Goal: Transaction & Acquisition: Purchase product/service

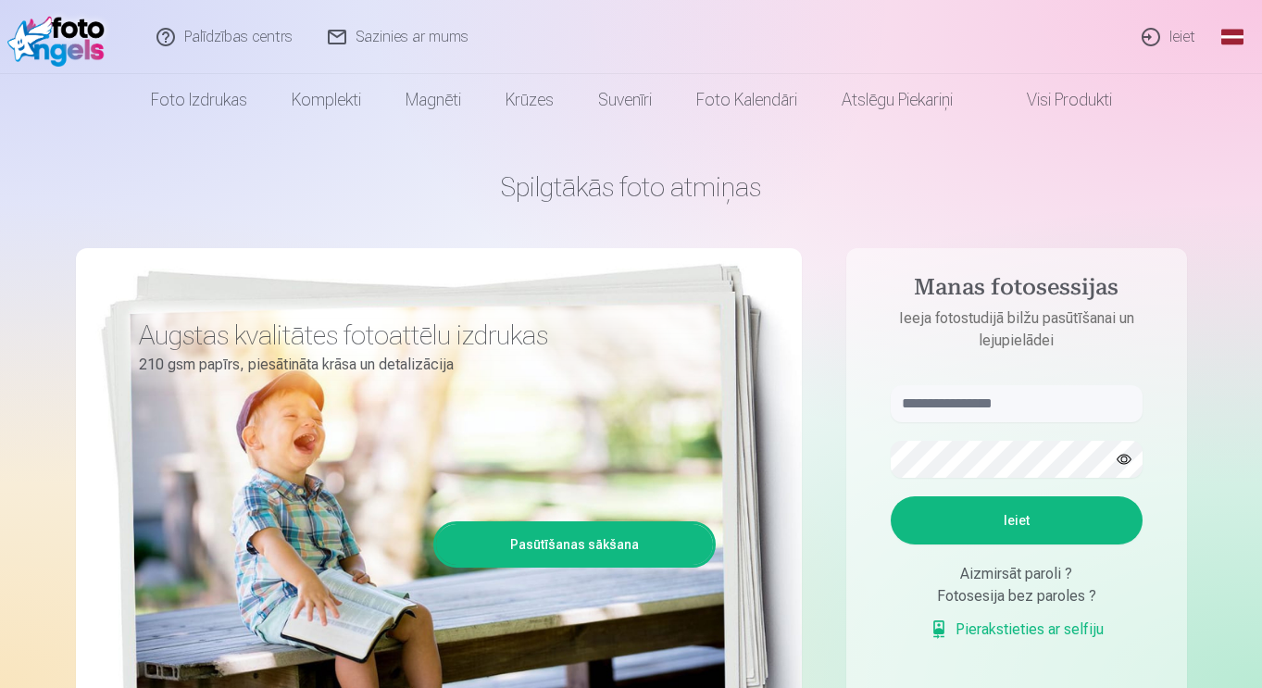
click at [1231, 41] on link "Global" at bounding box center [1231, 37] width 37 height 74
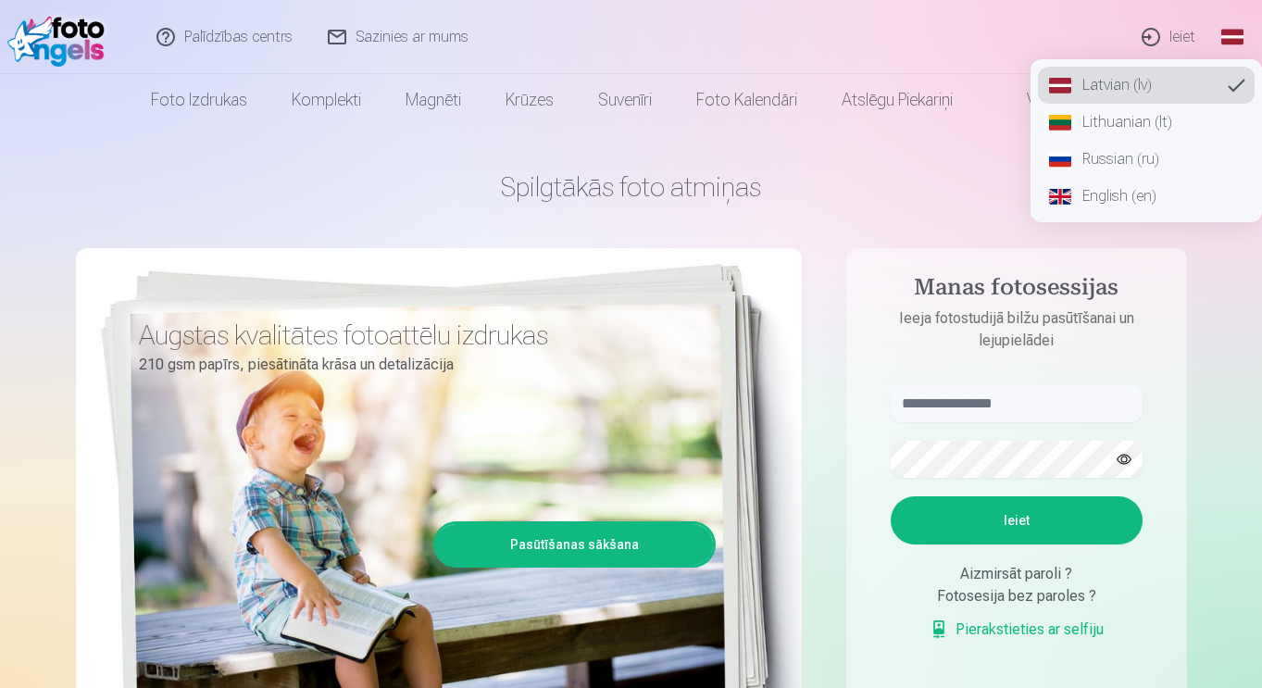
click at [1107, 200] on link "English (en)" at bounding box center [1146, 196] width 217 height 37
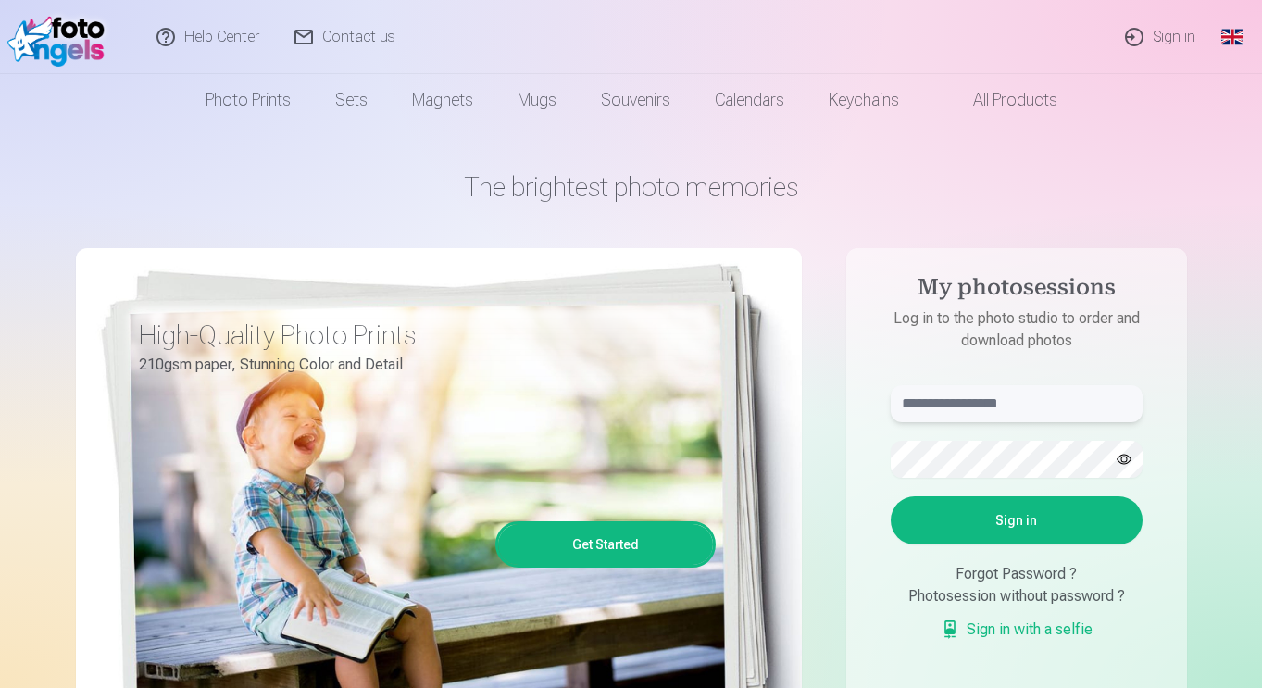
click at [925, 407] on input "text" at bounding box center [1016, 403] width 252 height 37
type input "**********"
click at [987, 499] on button "Sign in" at bounding box center [1016, 520] width 252 height 48
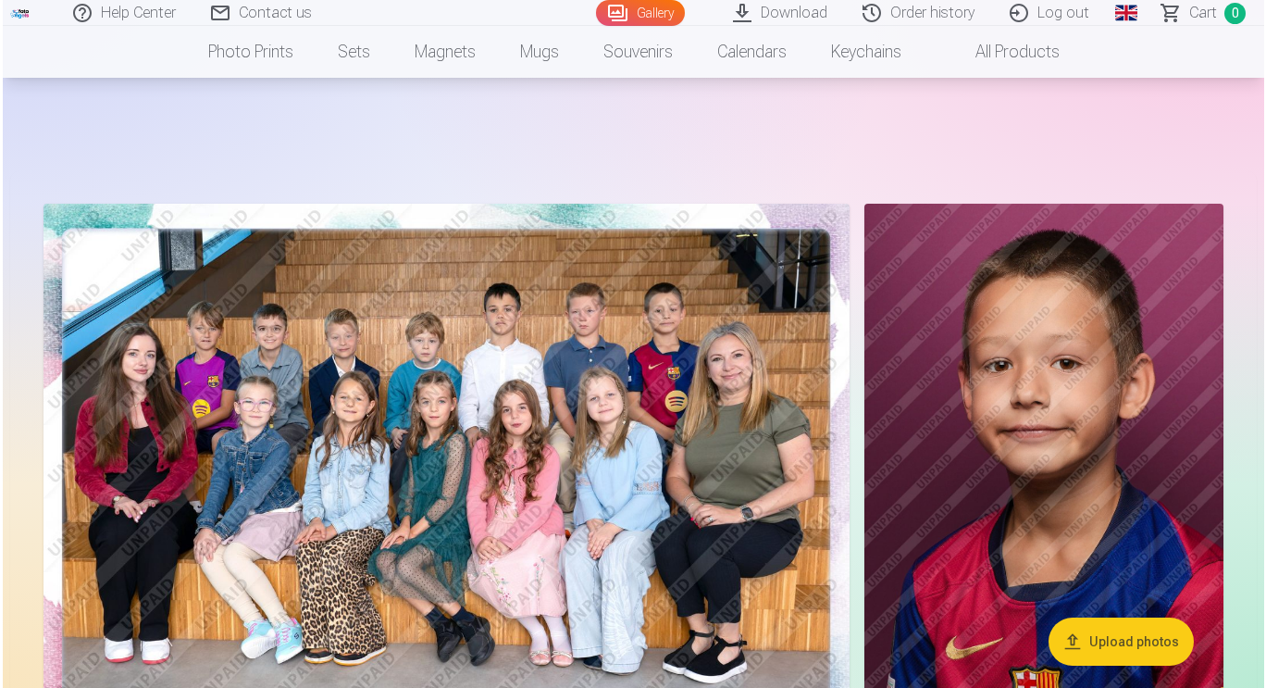
scroll to position [189, 0]
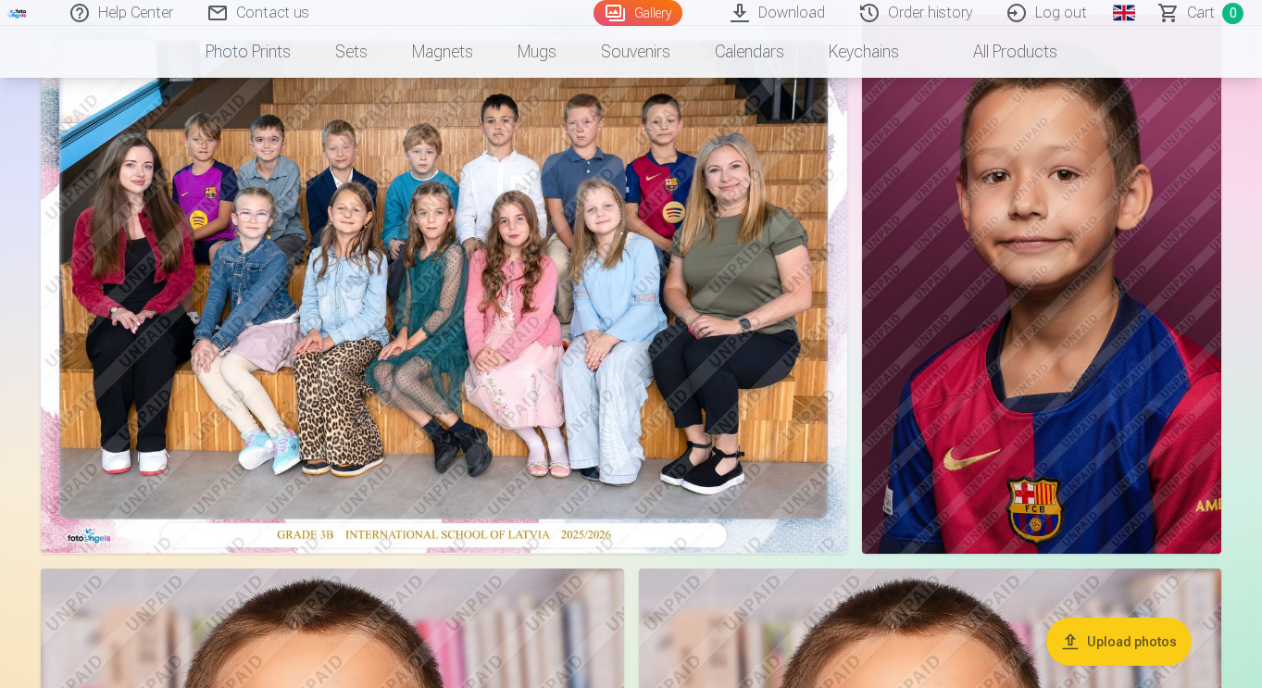
click at [518, 246] on img at bounding box center [444, 284] width 806 height 538
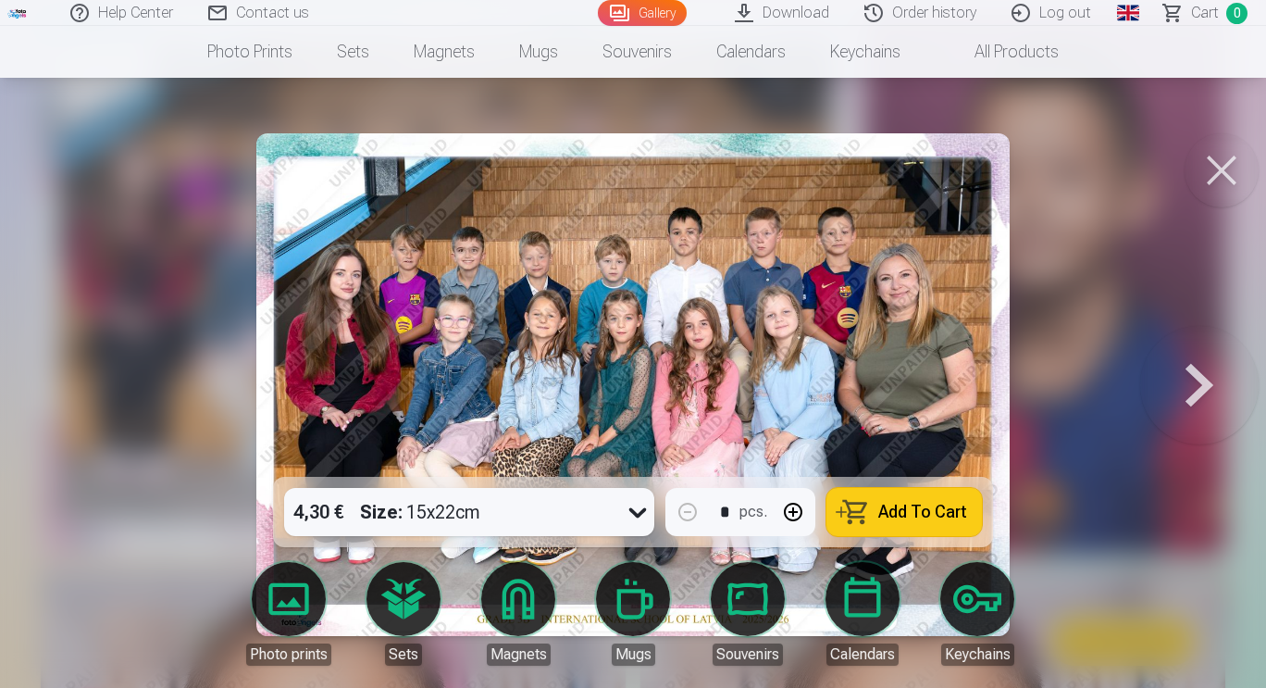
click at [1219, 182] on button at bounding box center [1222, 170] width 74 height 74
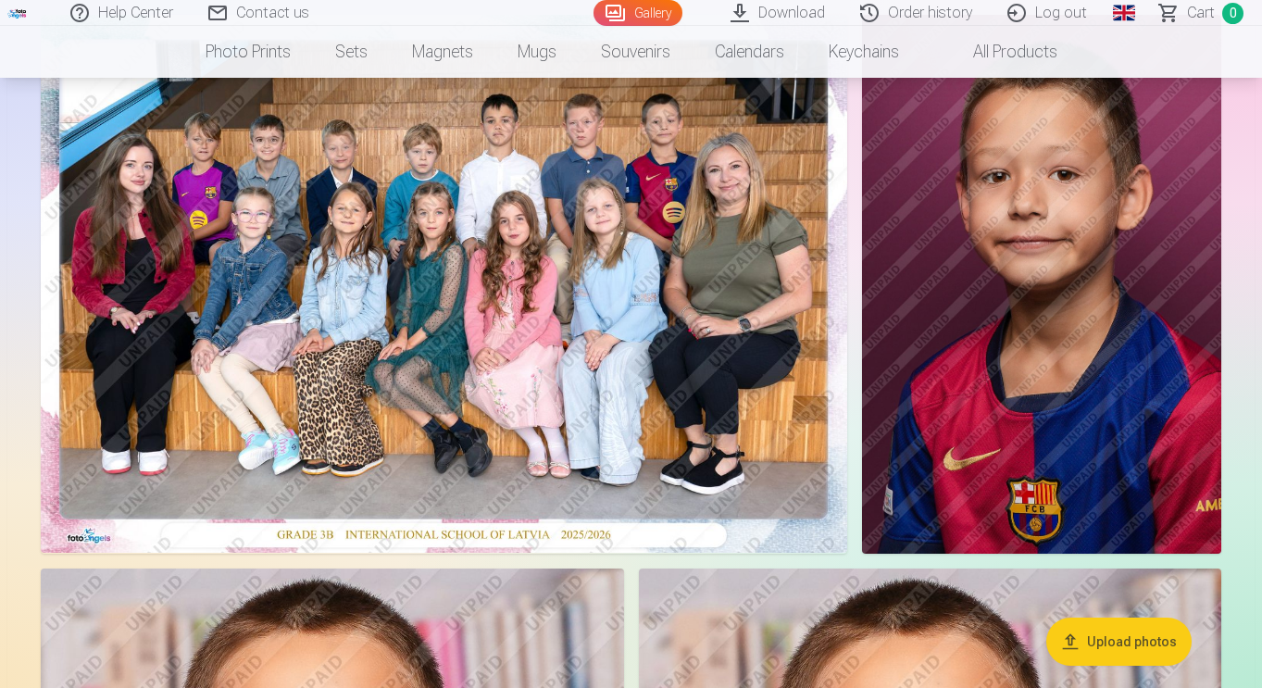
click at [1015, 322] on img at bounding box center [1041, 284] width 359 height 539
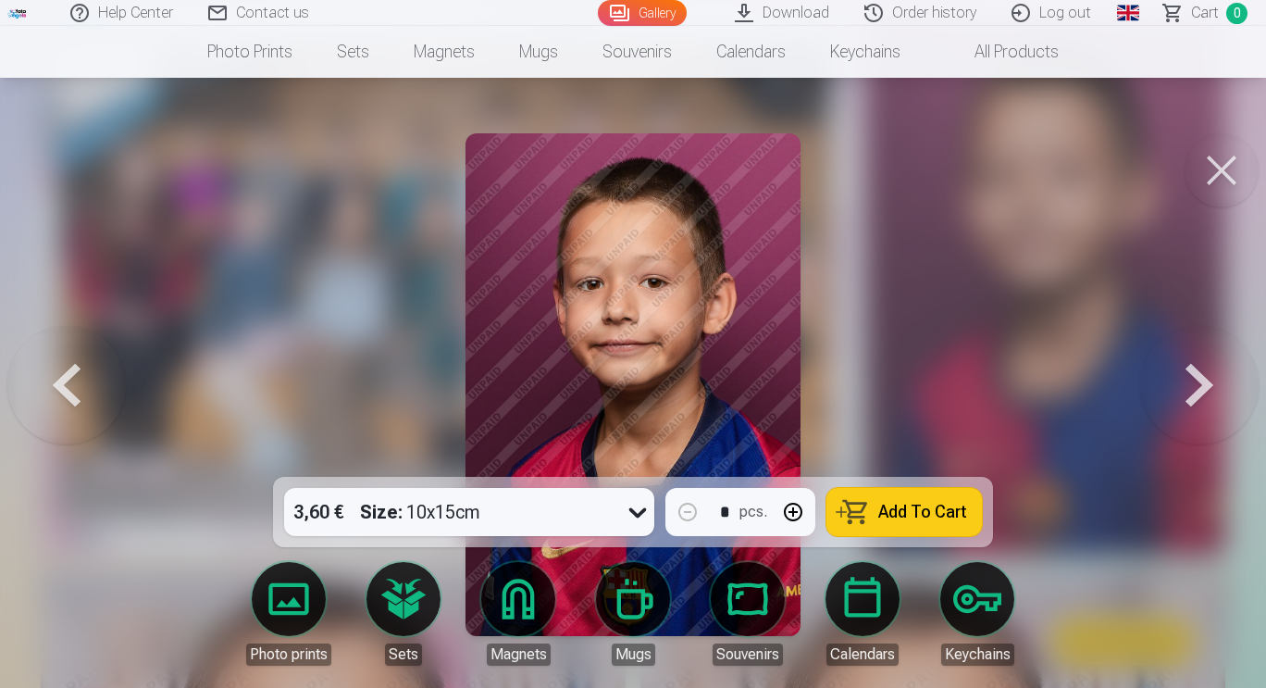
click at [1192, 378] on button at bounding box center [1199, 384] width 118 height 147
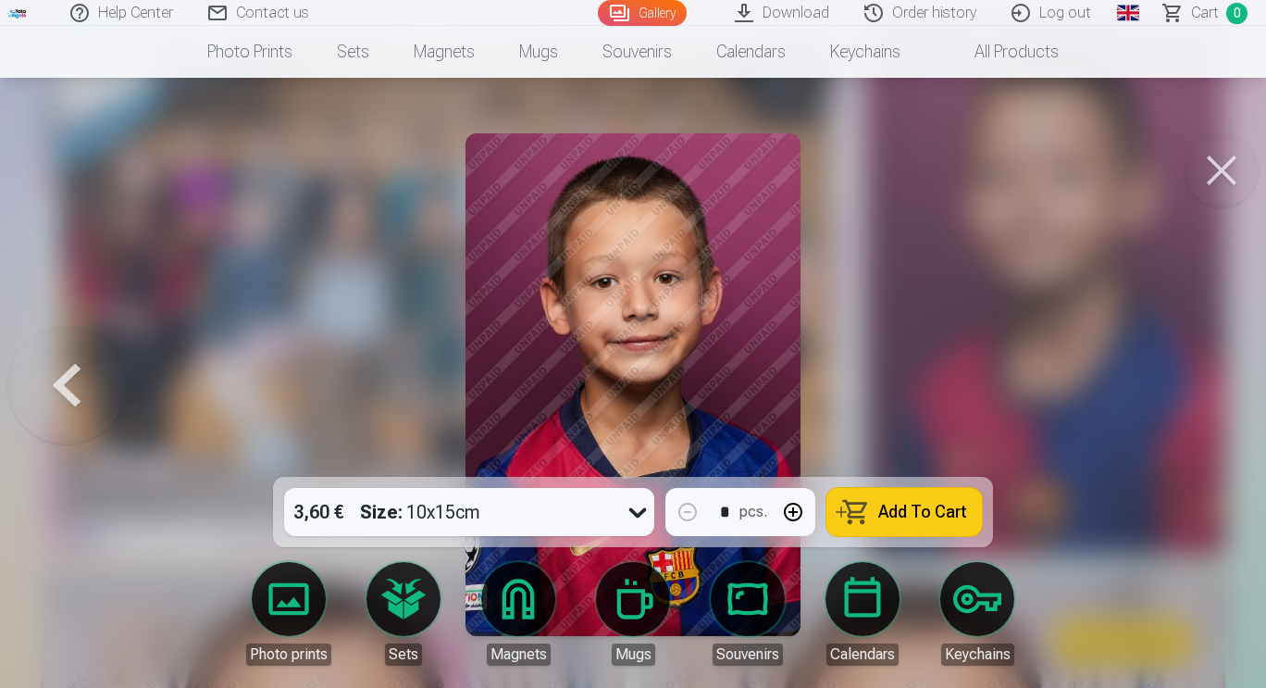
click at [1225, 156] on button at bounding box center [1222, 170] width 74 height 74
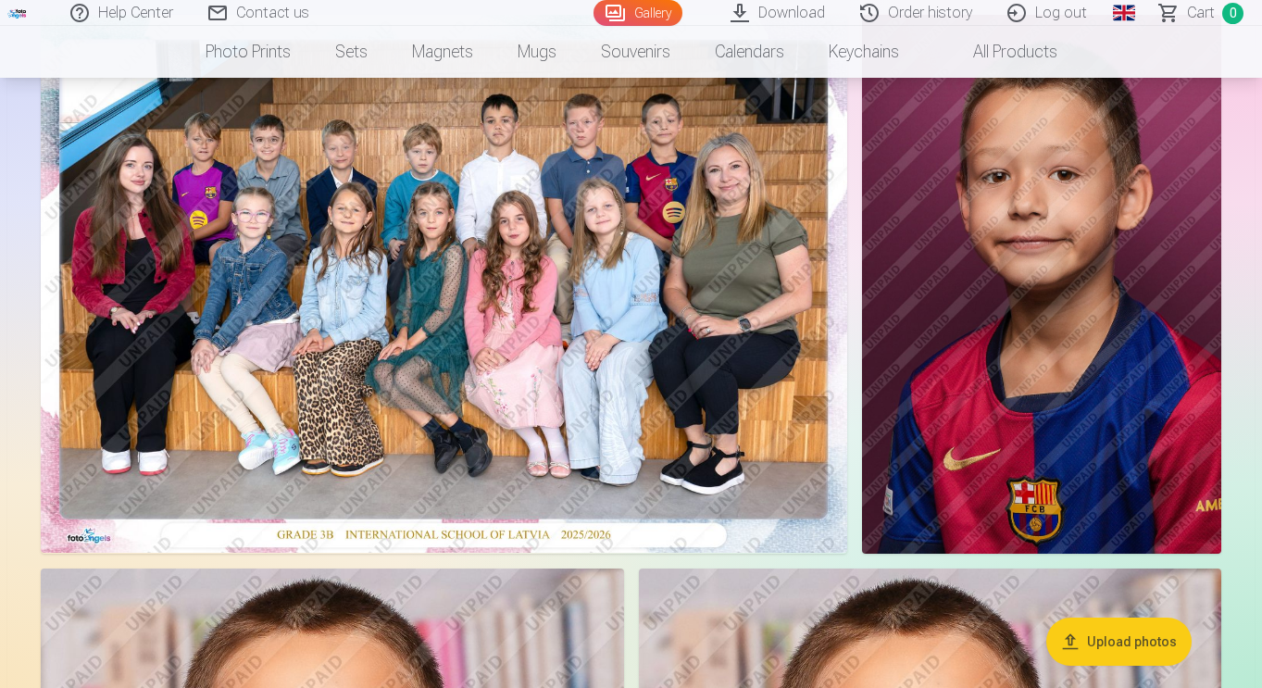
click at [615, 116] on img at bounding box center [444, 284] width 806 height 538
